Goal: Task Accomplishment & Management: Manage account settings

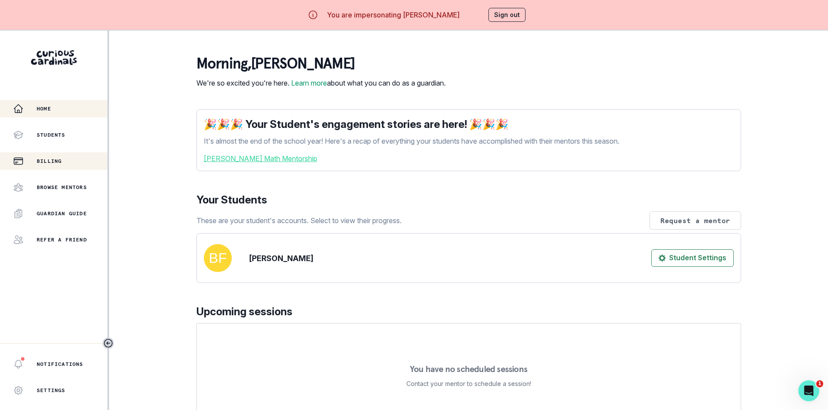
click at [66, 163] on div "Billing" at bounding box center [60, 161] width 94 height 10
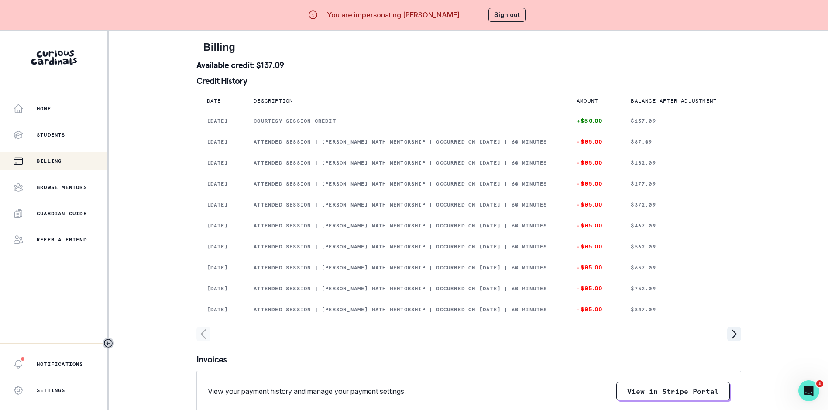
click at [507, 18] on button "Sign out" at bounding box center [506, 15] width 37 height 14
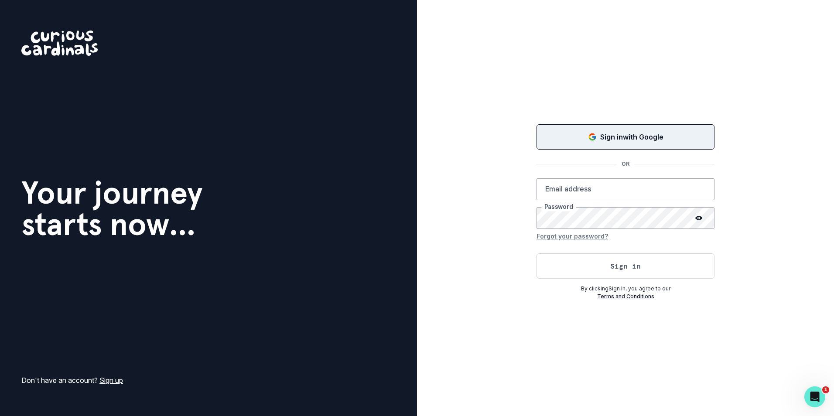
click at [570, 131] on button "Sign in with Google" at bounding box center [626, 136] width 178 height 25
